Goal: Find contact information: Find contact information

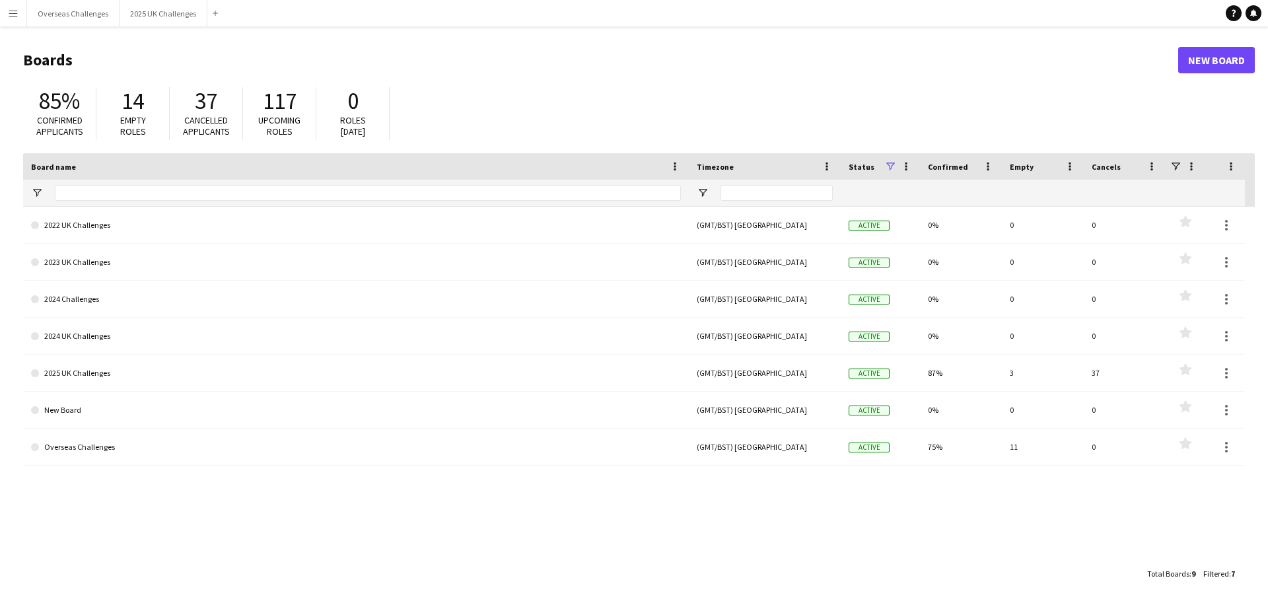
click at [15, 11] on app-icon "Menu" at bounding box center [13, 13] width 11 height 11
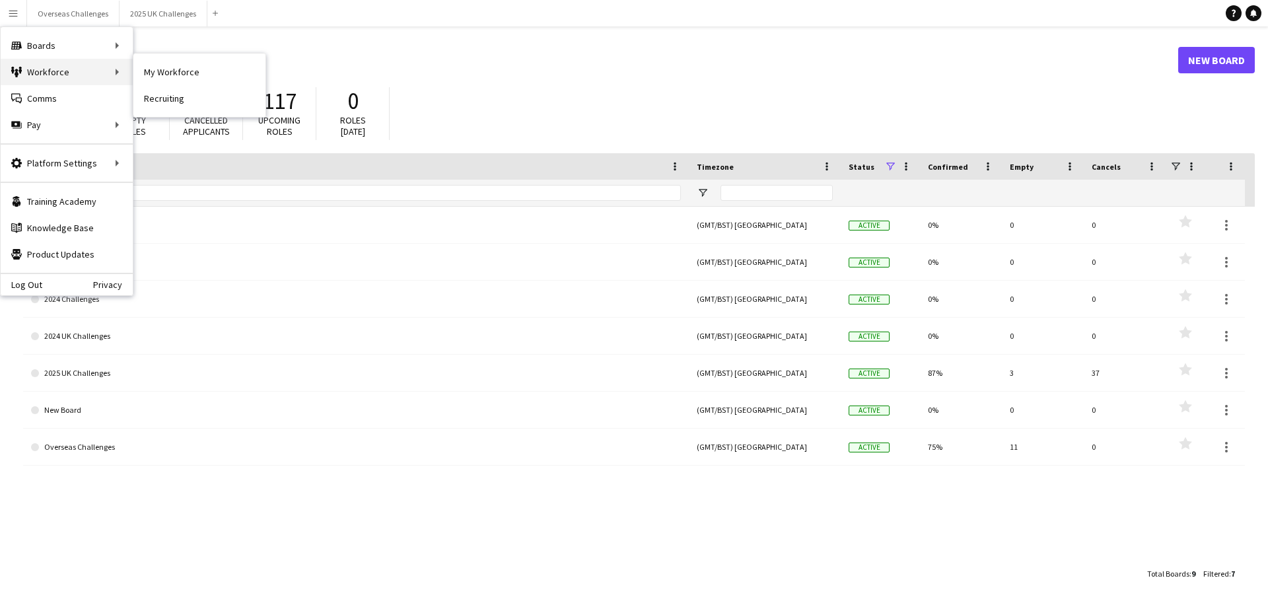
click at [70, 77] on div "Workforce Workforce" at bounding box center [67, 72] width 132 height 26
click at [172, 71] on link "My Workforce" at bounding box center [199, 72] width 132 height 26
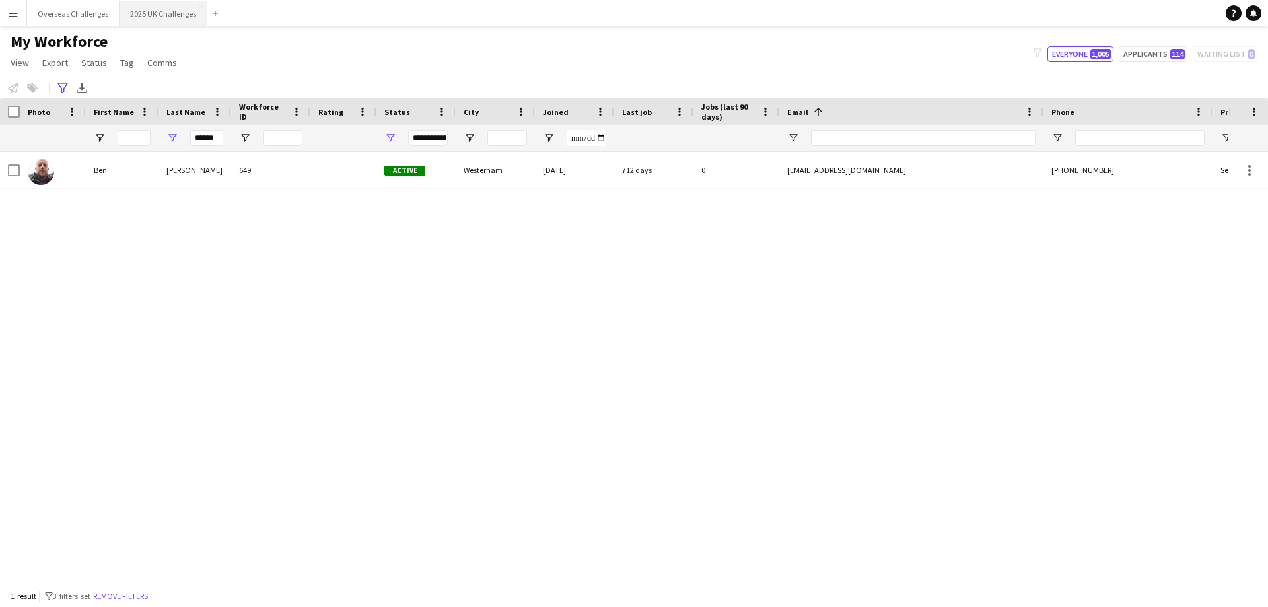
click at [165, 8] on button "2025 UK Challenges Close" at bounding box center [164, 14] width 88 height 26
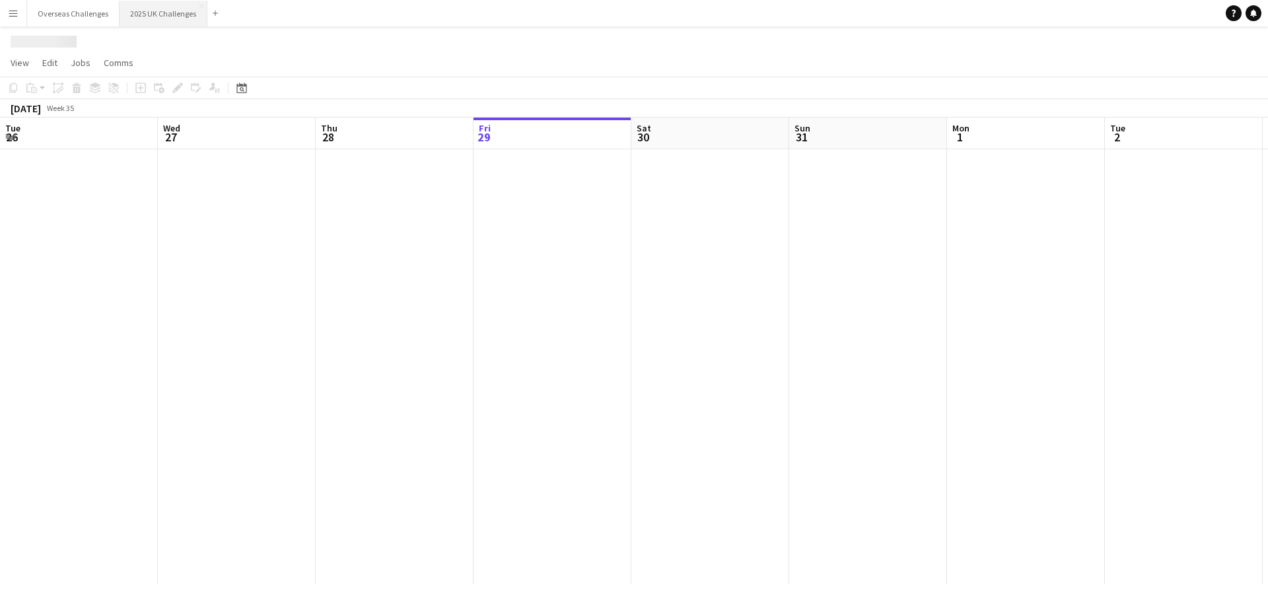
scroll to position [0, 316]
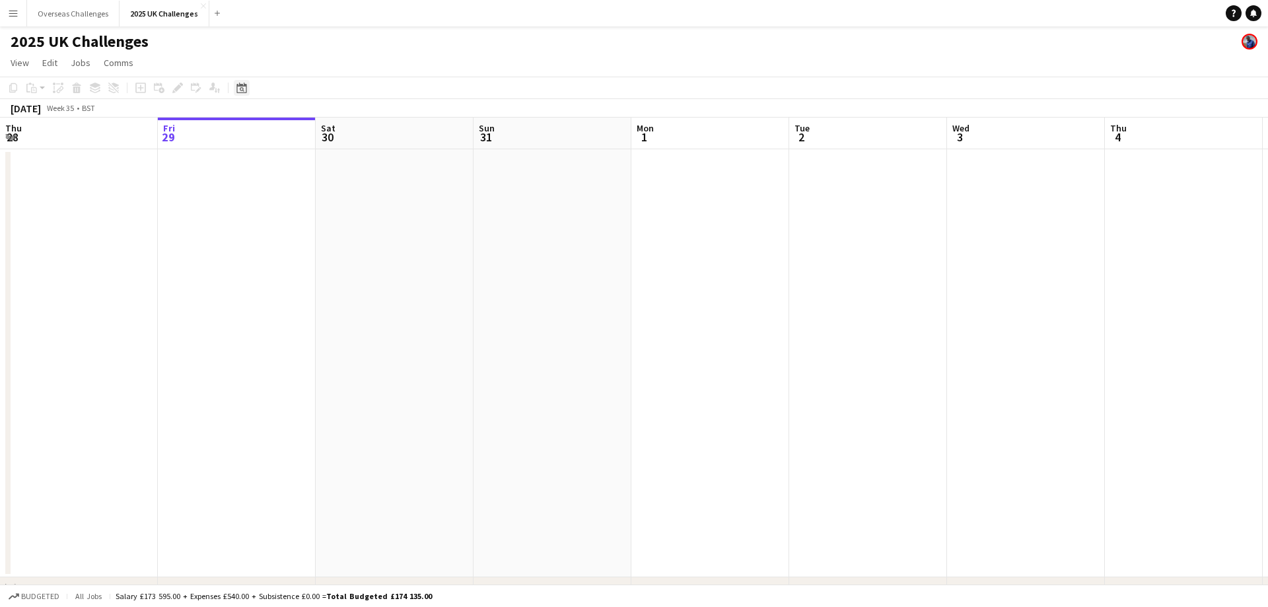
click at [237, 91] on icon "Date picker" at bounding box center [242, 88] width 11 height 11
click at [346, 137] on span "Next month" at bounding box center [349, 133] width 26 height 26
click at [331, 220] on span "13" at bounding box center [332, 219] width 16 height 16
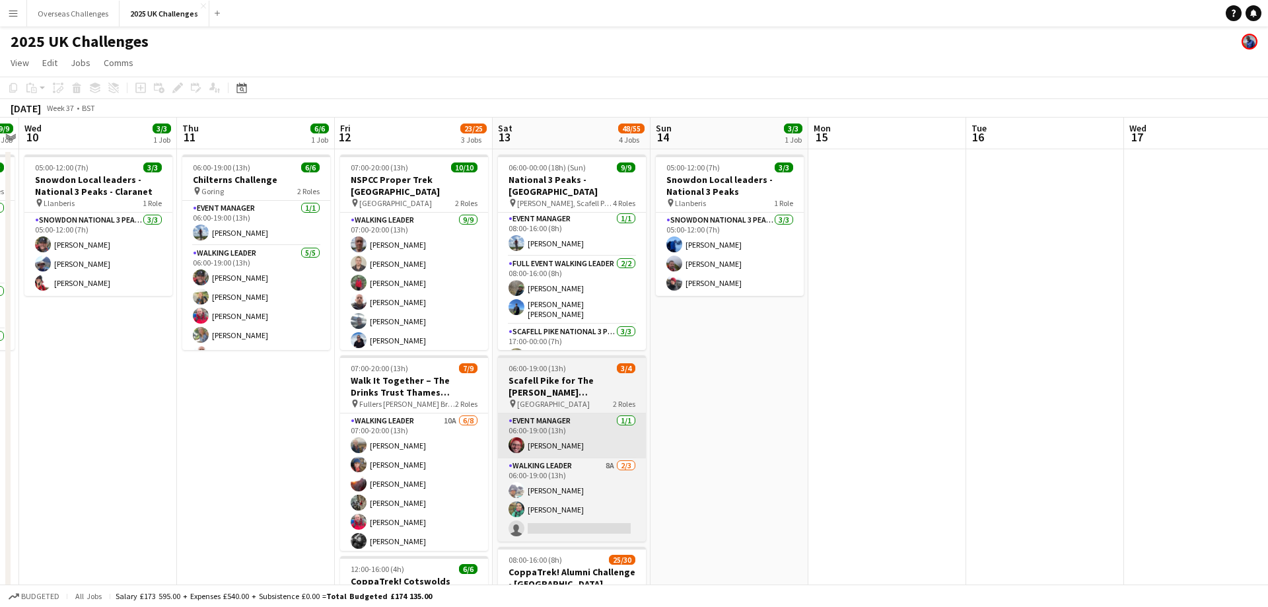
scroll to position [119, 0]
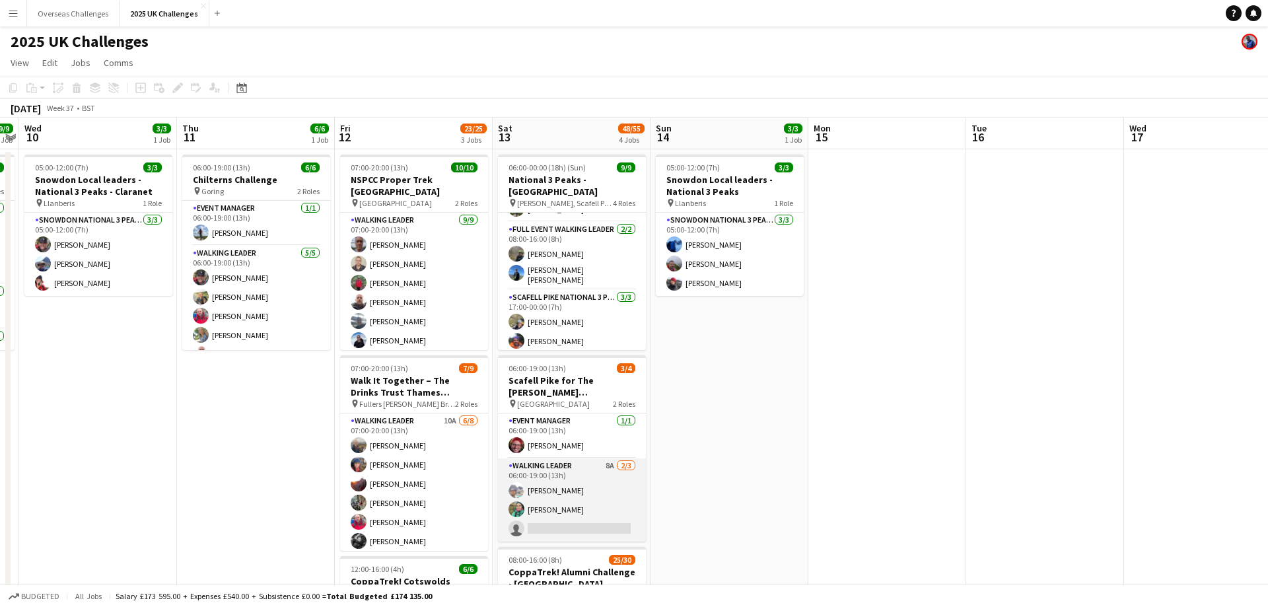
click at [561, 478] on app-card-role "Walking Leader 8A [DATE] 06:00-19:00 (13h) [PERSON_NAME] [PERSON_NAME] single-n…" at bounding box center [572, 499] width 148 height 83
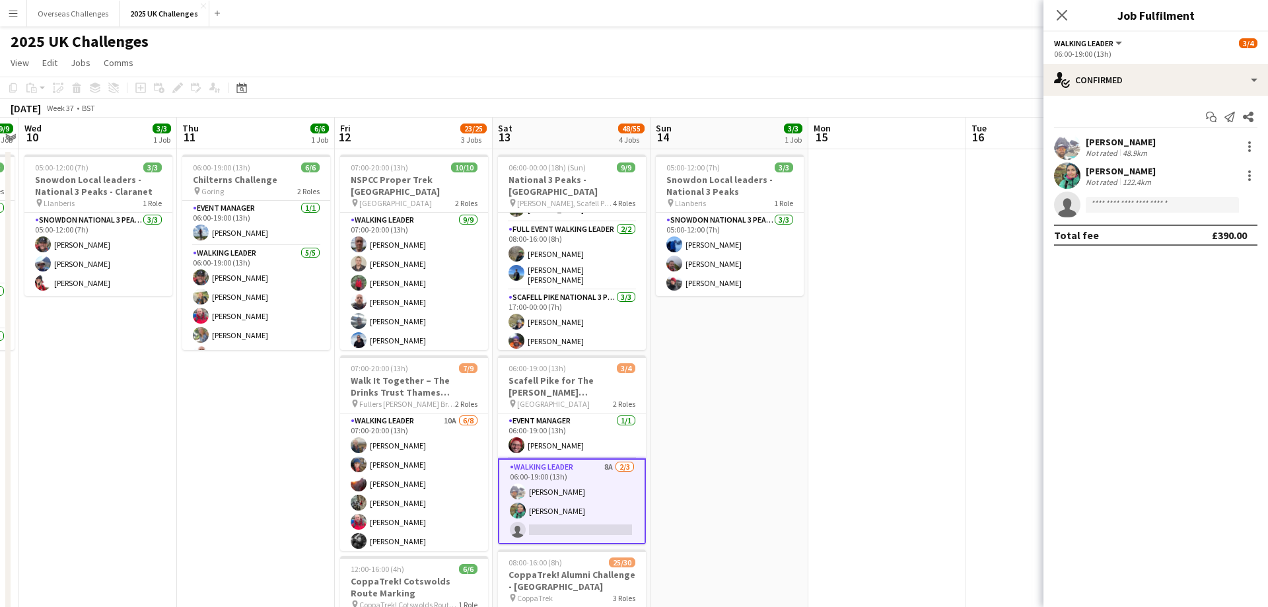
click at [1100, 147] on div "[PERSON_NAME]" at bounding box center [1121, 142] width 70 height 12
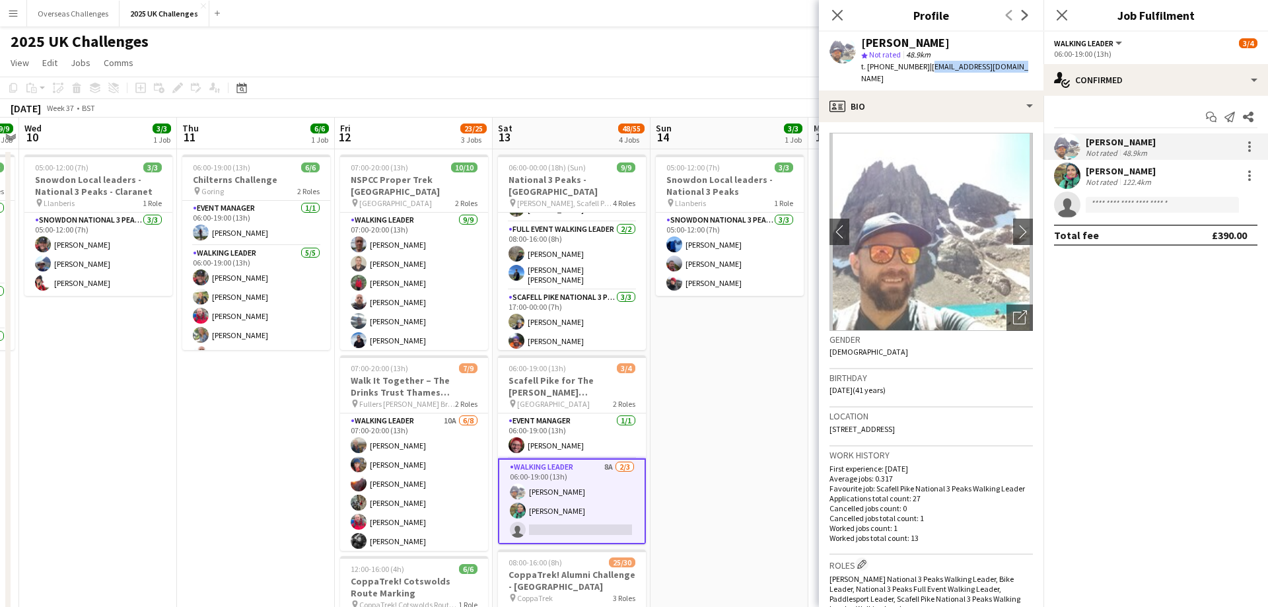
drag, startPoint x: 1003, startPoint y: 67, endPoint x: 924, endPoint y: 69, distance: 79.3
click at [924, 69] on div "[PERSON_NAME] star Not rated 48.9km t. [PHONE_NUMBER] | [EMAIL_ADDRESS][DOMAIN_…" at bounding box center [931, 61] width 225 height 59
copy span "[EMAIL_ADDRESS][DOMAIN_NAME]"
drag, startPoint x: 918, startPoint y: 67, endPoint x: 859, endPoint y: 66, distance: 58.2
click at [859, 66] on div "[PERSON_NAME] star Not rated 48.9km t. [PHONE_NUMBER] | [EMAIL_ADDRESS][DOMAIN_…" at bounding box center [931, 61] width 225 height 59
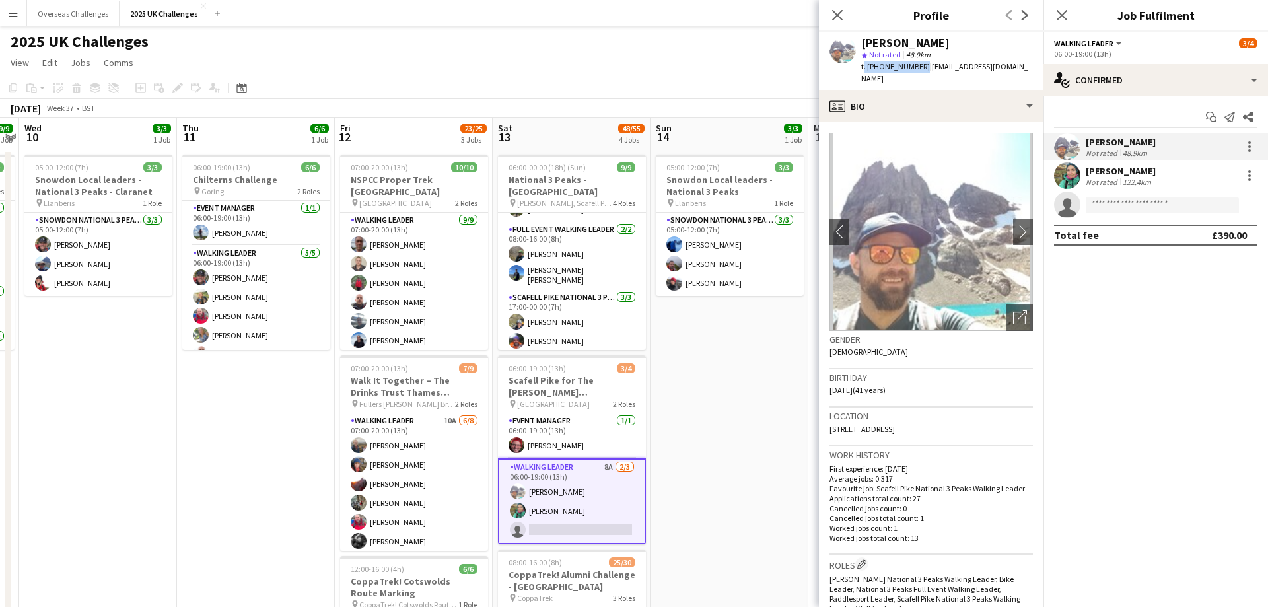
copy span "t. [PHONE_NUMBER]"
click at [553, 510] on app-card-role "Walking Leader 8A [DATE] 06:00-19:00 (13h) [PERSON_NAME] [PERSON_NAME] single-n…" at bounding box center [572, 501] width 148 height 86
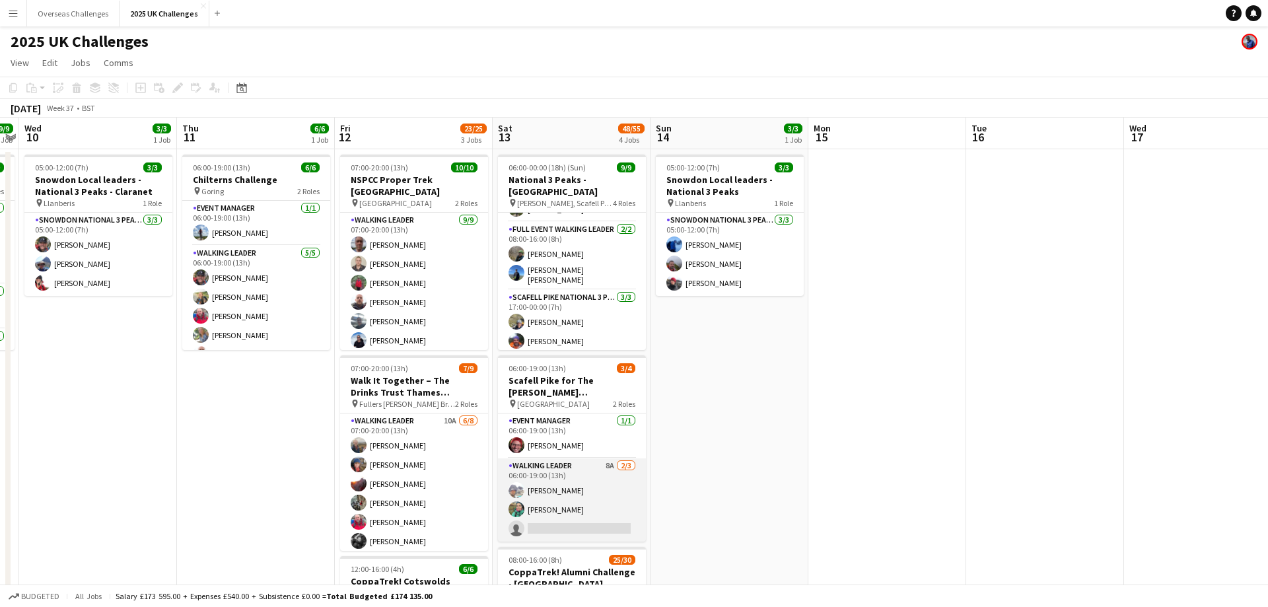
click at [538, 507] on app-card-role "Walking Leader 8A [DATE] 06:00-19:00 (13h) [PERSON_NAME] [PERSON_NAME] single-n…" at bounding box center [572, 499] width 148 height 83
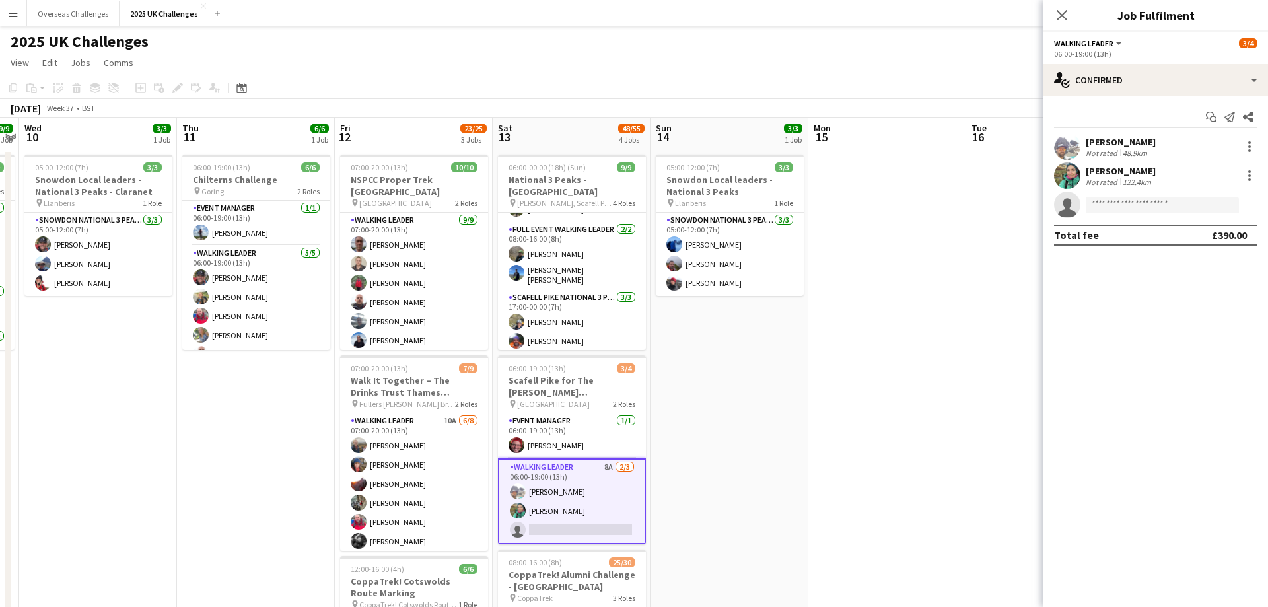
click at [1087, 141] on div "[PERSON_NAME]" at bounding box center [1121, 142] width 70 height 12
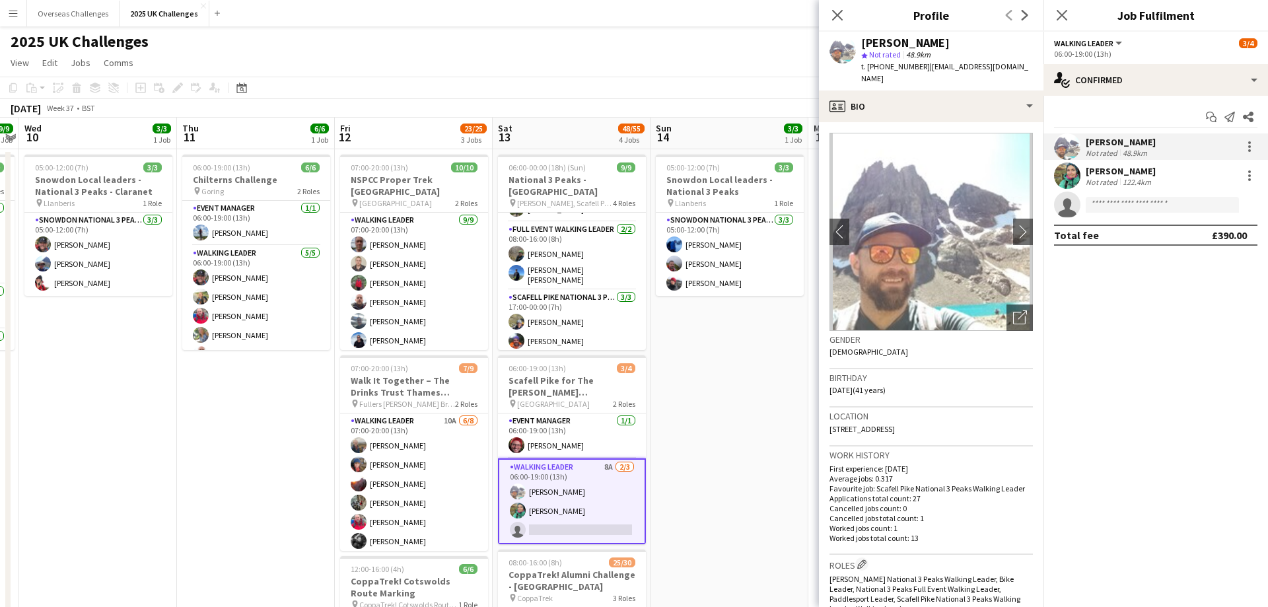
click at [1087, 179] on div "Not rated" at bounding box center [1103, 182] width 34 height 10
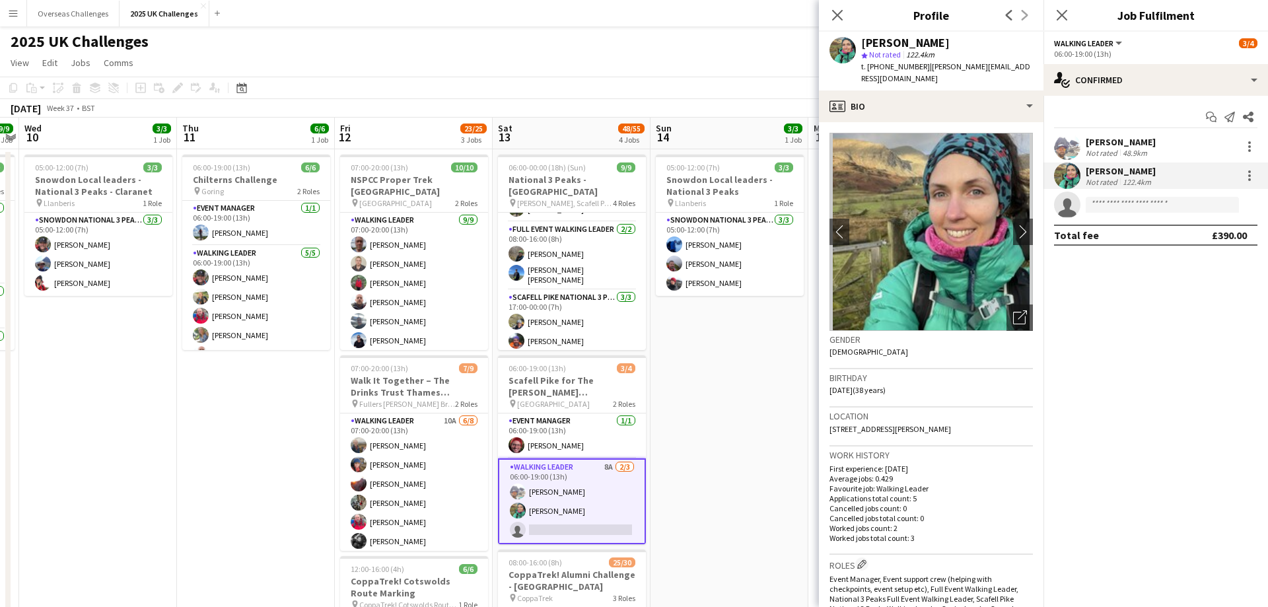
drag, startPoint x: 1013, startPoint y: 67, endPoint x: 924, endPoint y: 66, distance: 89.8
click at [924, 66] on span "| [PERSON_NAME][EMAIL_ADDRESS][DOMAIN_NAME]" at bounding box center [945, 72] width 169 height 22
copy span "[PERSON_NAME][EMAIL_ADDRESS][DOMAIN_NAME]"
click at [1106, 137] on div "[PERSON_NAME]" at bounding box center [1121, 142] width 70 height 12
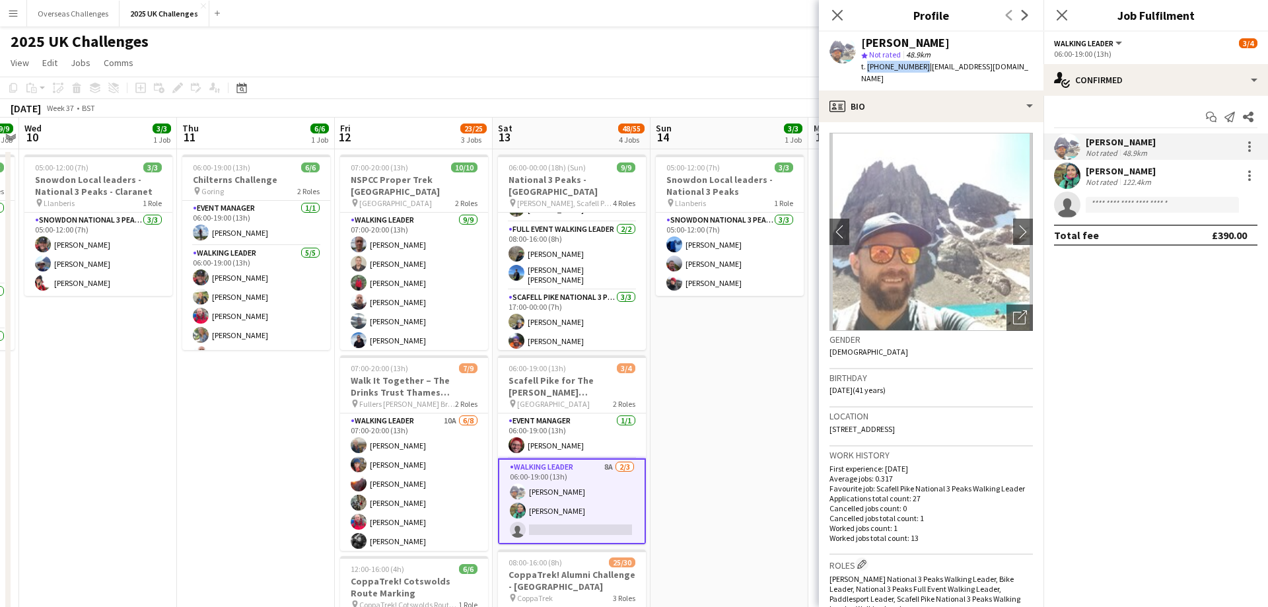
drag, startPoint x: 920, startPoint y: 65, endPoint x: 867, endPoint y: 66, distance: 52.9
click at [867, 66] on span "t. [PHONE_NUMBER]" at bounding box center [895, 66] width 69 height 10
copy span "[PHONE_NUMBER]"
click at [547, 509] on app-card-role "Walking Leader 8A [DATE] 06:00-19:00 (13h) [PERSON_NAME] [PERSON_NAME] single-n…" at bounding box center [572, 501] width 148 height 86
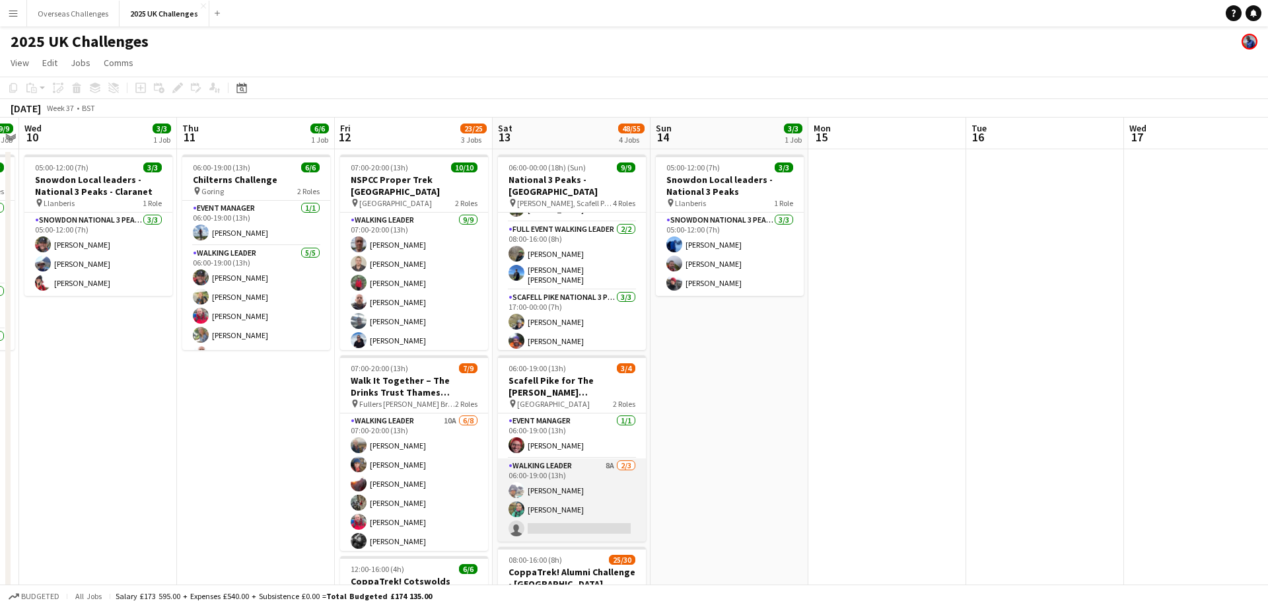
click at [548, 507] on app-card-role "Walking Leader 8A [DATE] 06:00-19:00 (13h) [PERSON_NAME] [PERSON_NAME] single-n…" at bounding box center [572, 499] width 148 height 83
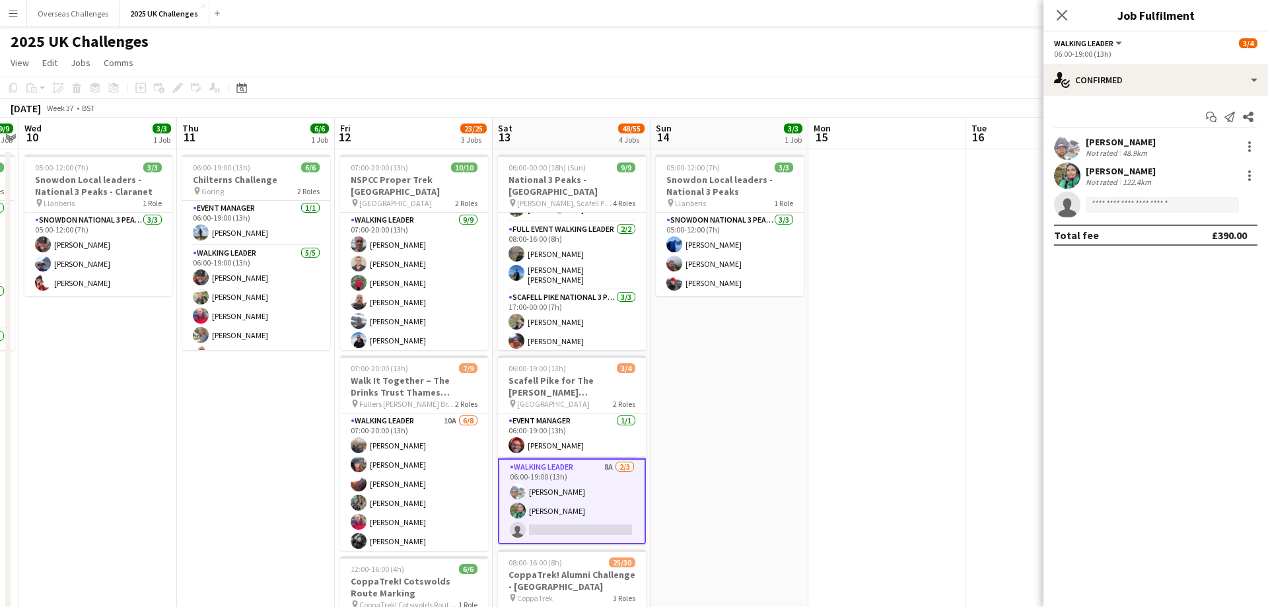
click at [1103, 170] on div "[PERSON_NAME]" at bounding box center [1121, 171] width 70 height 12
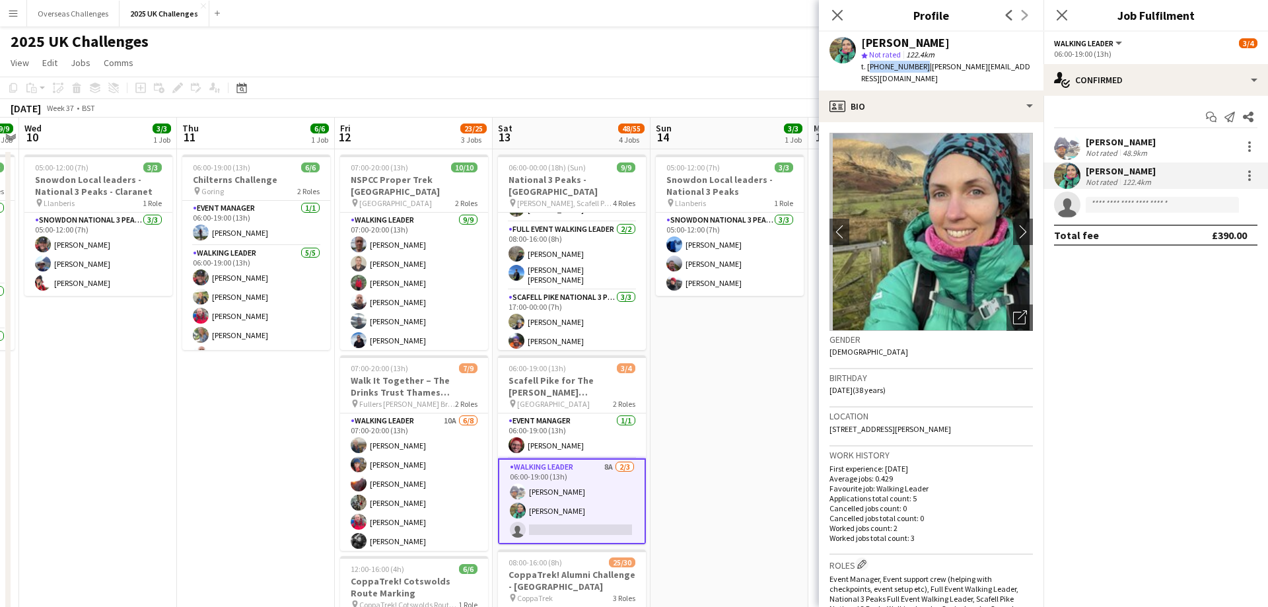
drag, startPoint x: 919, startPoint y: 66, endPoint x: 869, endPoint y: 67, distance: 50.2
click at [869, 67] on span "t. [PHONE_NUMBER]" at bounding box center [895, 66] width 69 height 10
copy span "[PHONE_NUMBER]"
click at [1015, 65] on div "[PERSON_NAME] star Not rated 122.4km t. [PHONE_NUMBER] | [PERSON_NAME][EMAIL_AD…" at bounding box center [931, 61] width 225 height 59
drag, startPoint x: 1014, startPoint y: 65, endPoint x: 924, endPoint y: 69, distance: 90.6
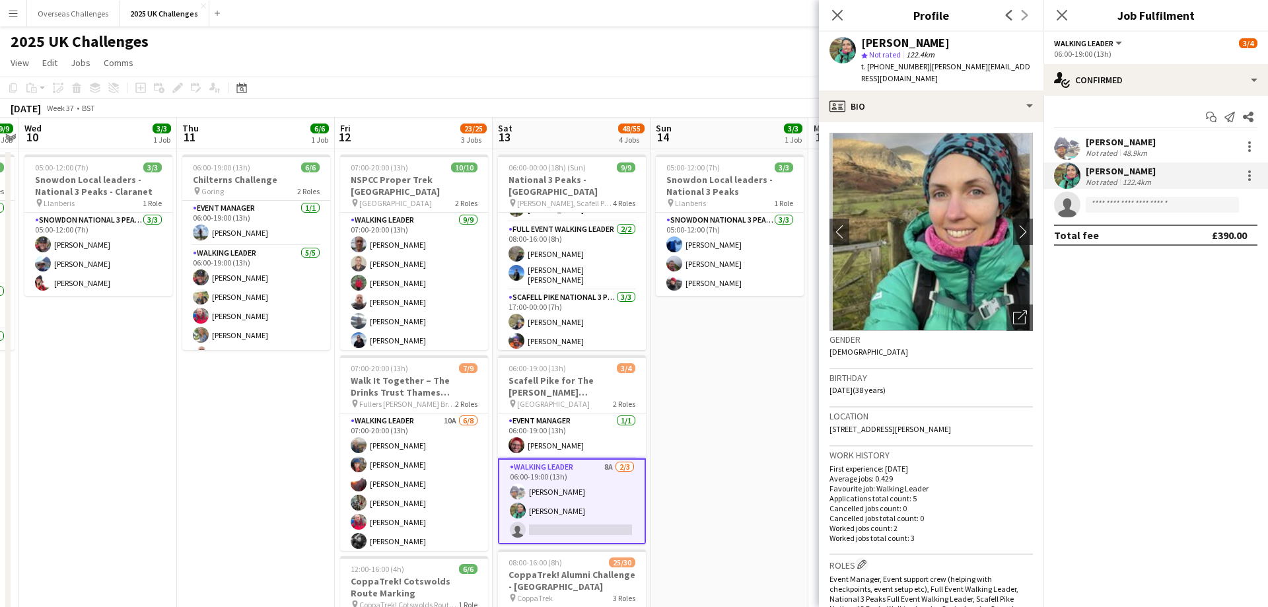
click at [924, 69] on div "[PERSON_NAME] star Not rated 122.4km t. [PHONE_NUMBER] | [PERSON_NAME][EMAIL_AD…" at bounding box center [931, 61] width 225 height 59
copy span "[PERSON_NAME][EMAIL_ADDRESS][DOMAIN_NAME]"
